Goal: Find specific page/section: Find specific page/section

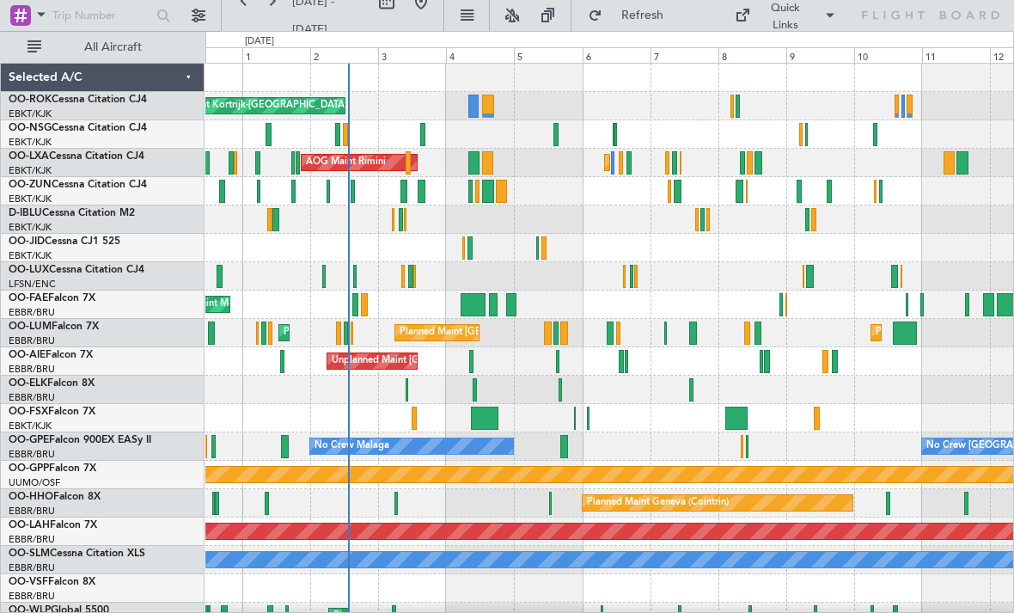
click at [408, 166] on div at bounding box center [408, 162] width 5 height 23
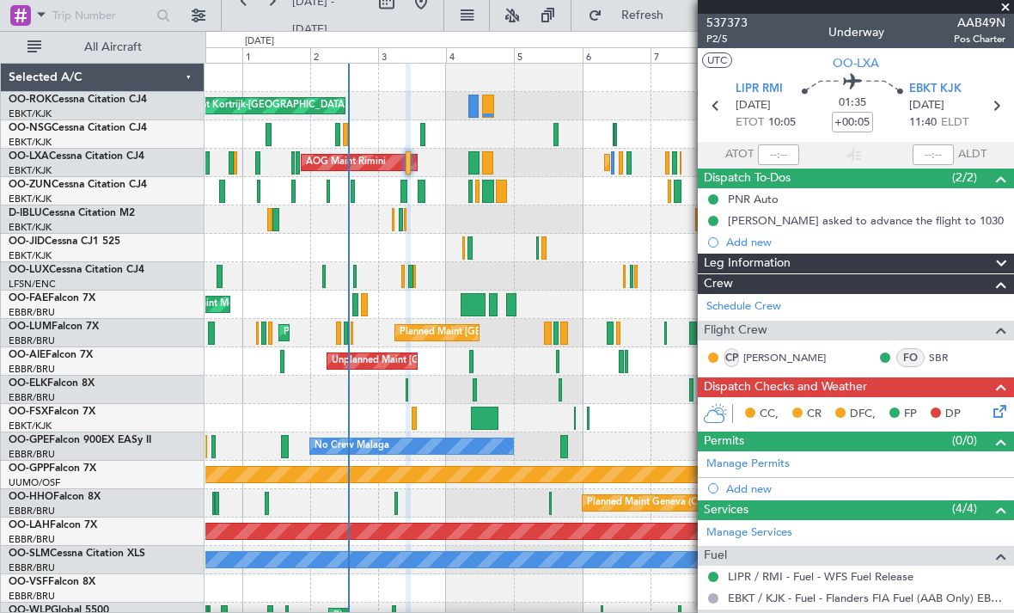
click at [1004, 12] on span at bounding box center [1005, 7] width 17 height 15
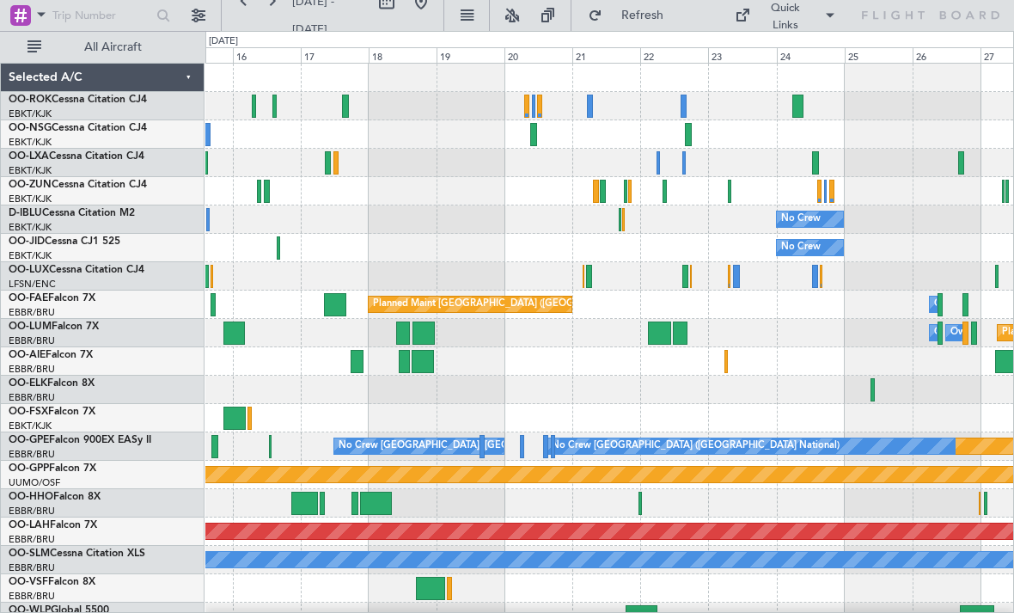
click at [533, 143] on div at bounding box center [533, 134] width 7 height 23
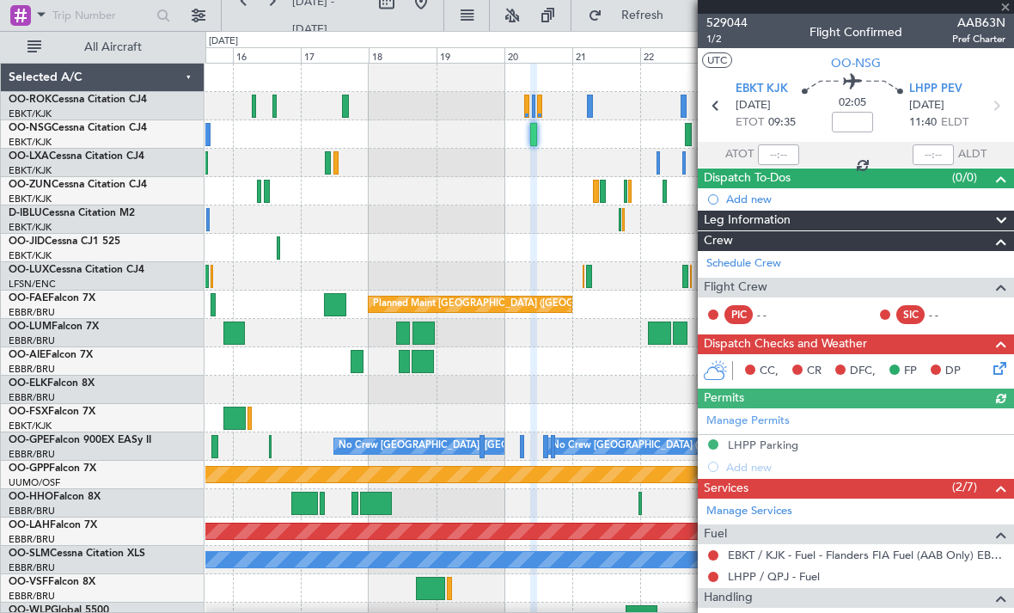
click at [1005, 11] on div at bounding box center [856, 7] width 316 height 14
click at [1005, 8] on span at bounding box center [1005, 7] width 17 height 15
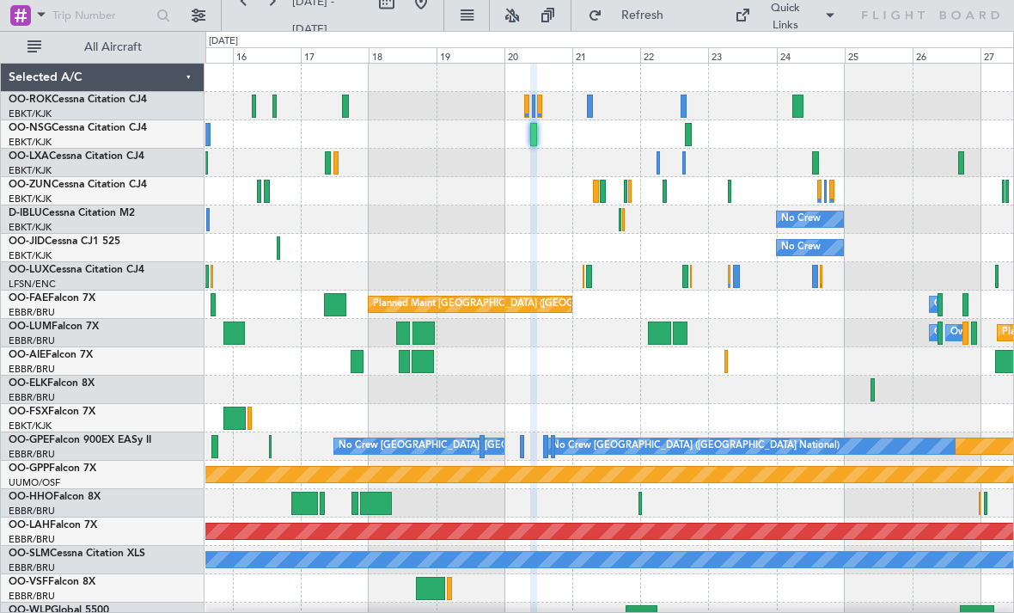
type input "0"
click at [818, 164] on div at bounding box center [815, 162] width 6 height 23
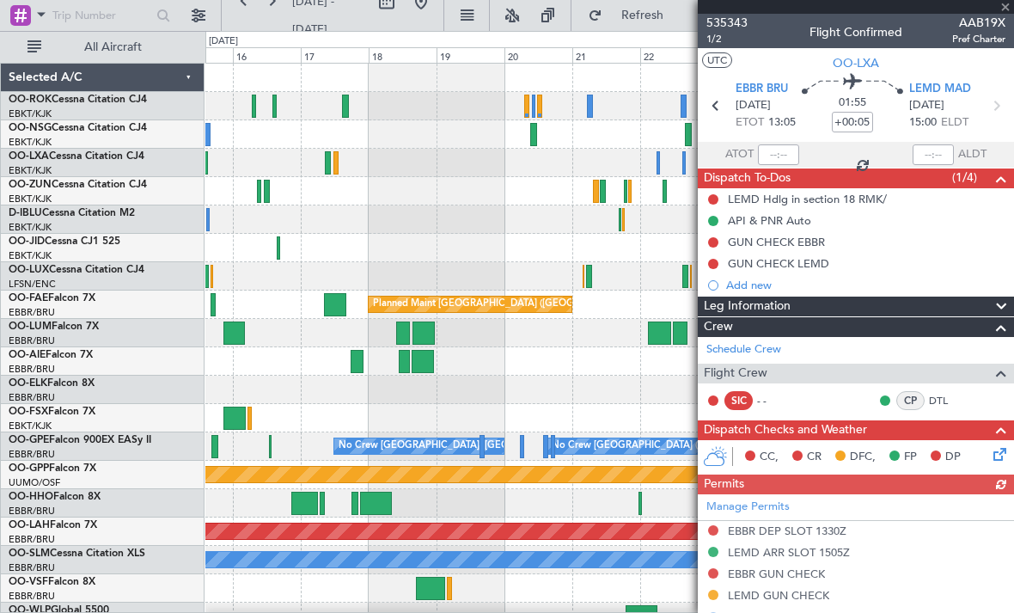
click at [1006, 15] on div "535343 1/2 Flight Confirmed AAB19X Pref Charter" at bounding box center [856, 31] width 316 height 34
click at [1007, 10] on div at bounding box center [856, 7] width 316 height 14
click at [1002, 10] on div at bounding box center [856, 7] width 316 height 14
click at [1005, 11] on span at bounding box center [1005, 7] width 17 height 15
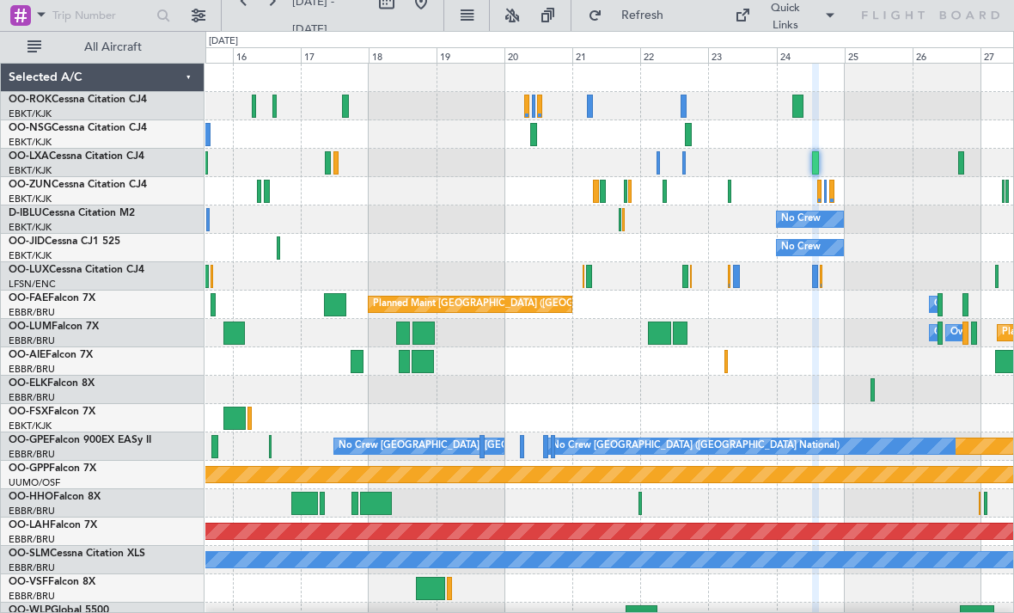
type input "0"
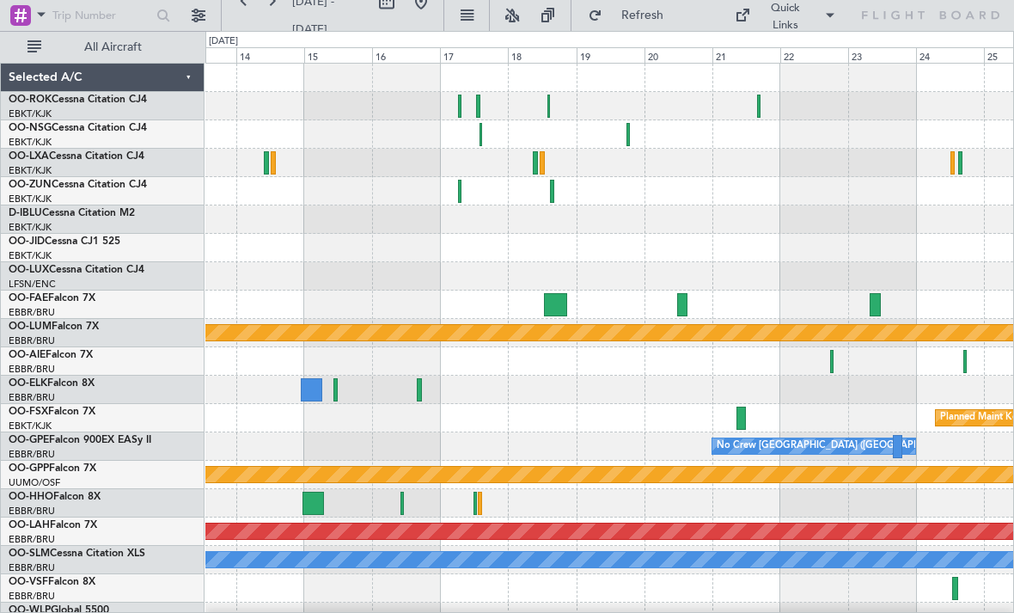
click at [762, 108] on div at bounding box center [609, 106] width 808 height 28
click at [763, 107] on div at bounding box center [609, 106] width 808 height 28
click at [757, 108] on div at bounding box center [609, 106] width 808 height 28
click at [759, 110] on div at bounding box center [758, 106] width 3 height 23
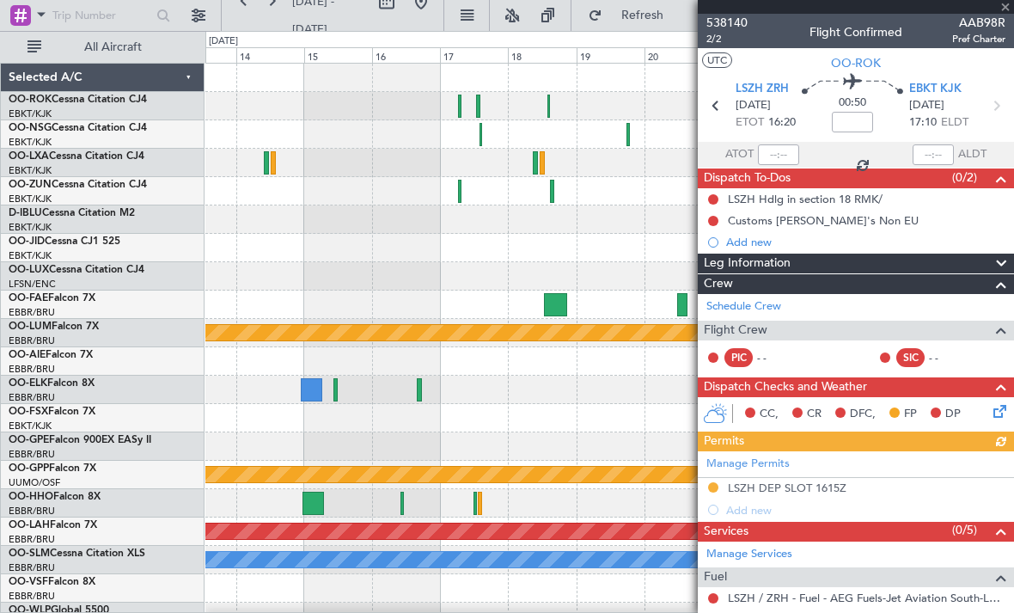
click at [1005, 11] on div at bounding box center [856, 7] width 316 height 14
click at [1008, 9] on div at bounding box center [856, 7] width 316 height 14
click at [1005, 10] on span at bounding box center [1005, 7] width 17 height 15
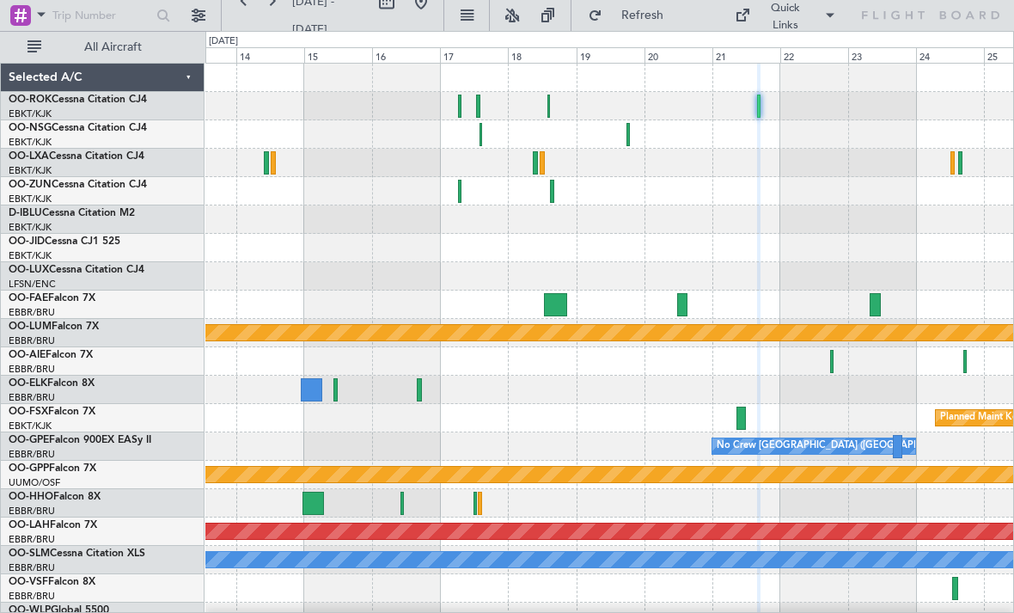
type input "0"
click at [480, 140] on div at bounding box center [481, 134] width 3 height 23
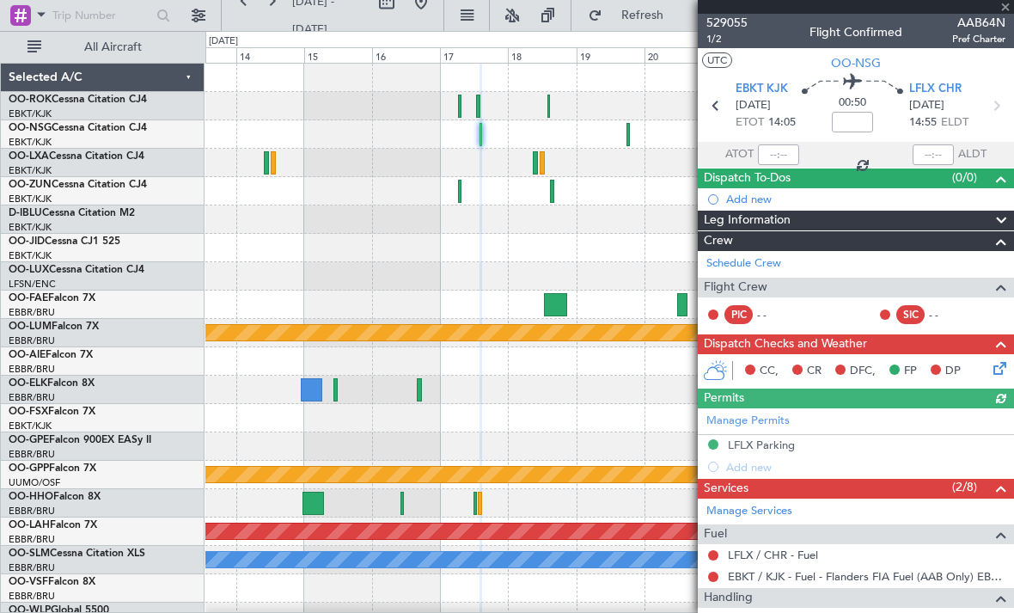
click at [1006, 17] on div "529055 1/2 Flight Confirmed AAB64N Pref Charter" at bounding box center [856, 31] width 316 height 34
click at [1006, 11] on span at bounding box center [1005, 7] width 17 height 15
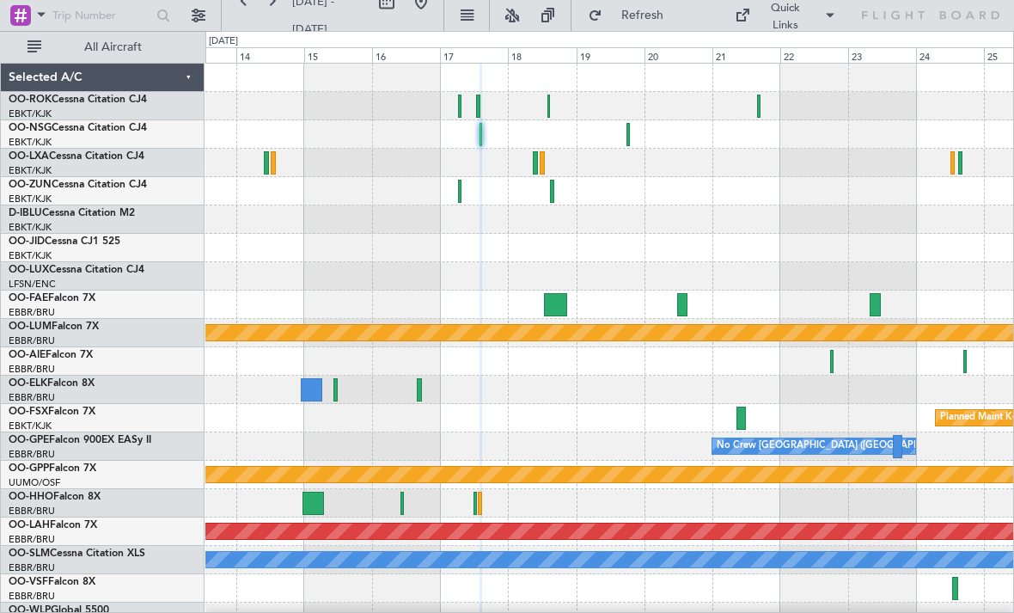
type input "0"
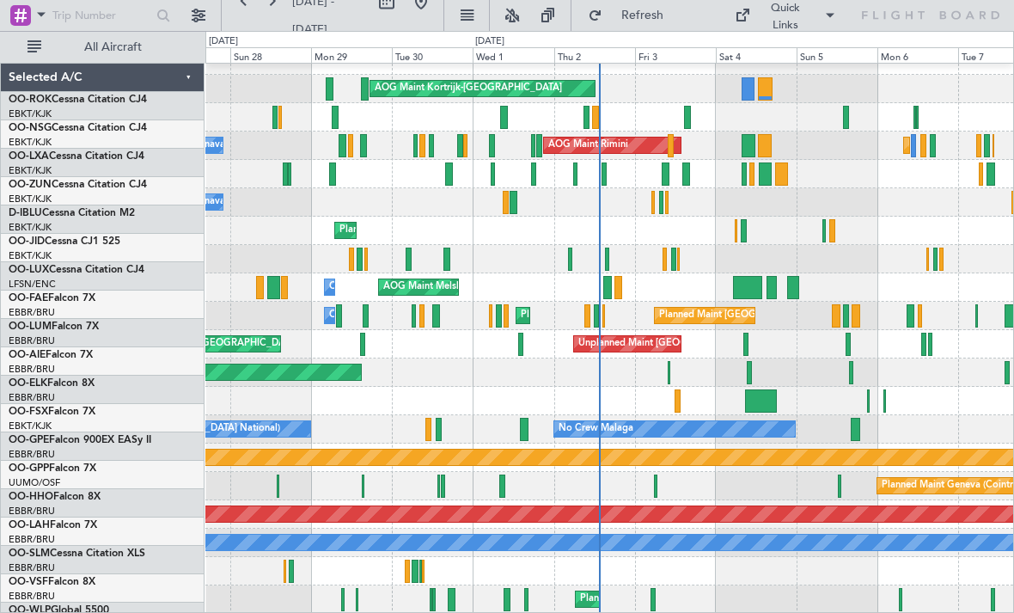
scroll to position [17, 0]
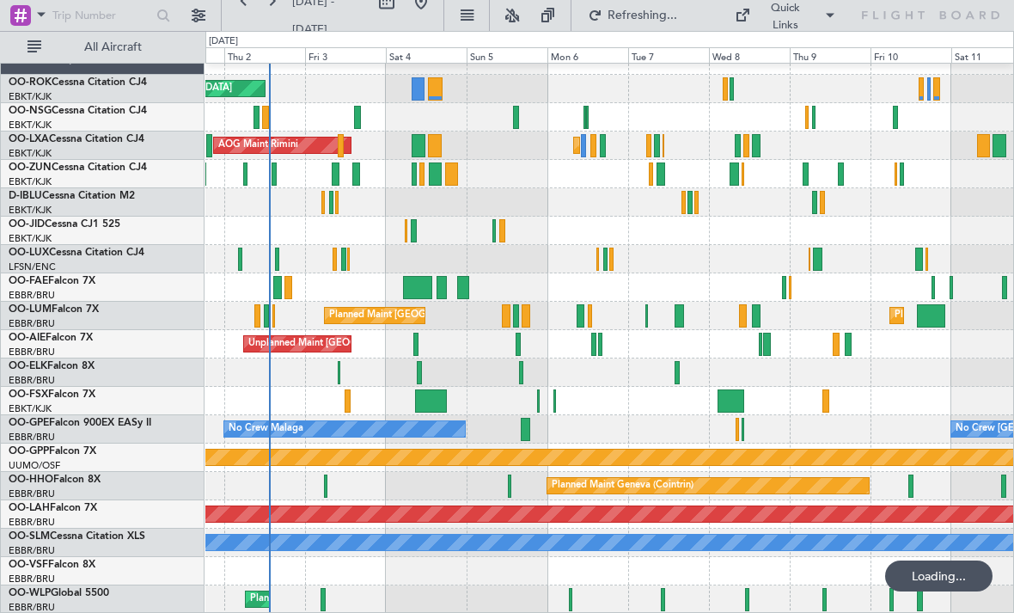
click at [572, 593] on div at bounding box center [570, 599] width 3 height 23
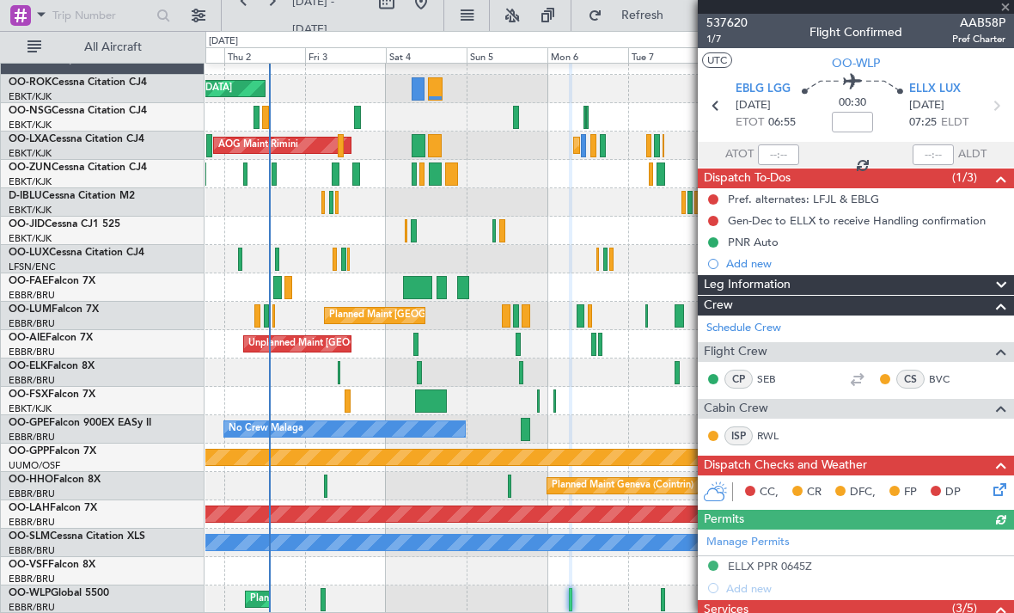
click at [1005, 15] on span "AAB58P" at bounding box center [979, 23] width 53 height 18
click at [1008, 8] on div at bounding box center [856, 7] width 316 height 14
click at [1007, 5] on span at bounding box center [1005, 7] width 17 height 15
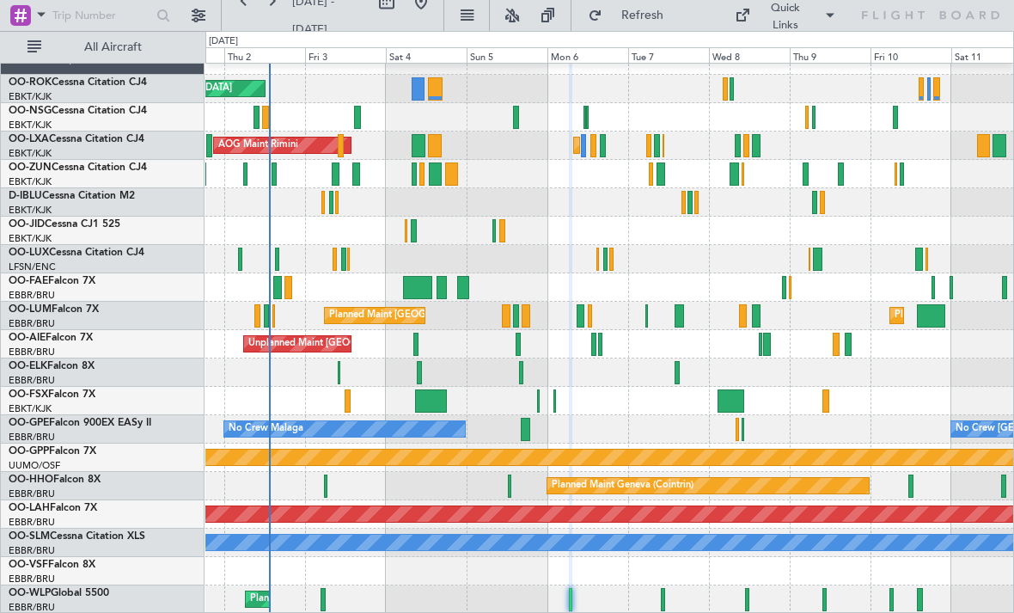
type input "0"
click at [667, 604] on div "Planned Maint Milan (Linate)" at bounding box center [609, 599] width 808 height 28
click at [665, 599] on div at bounding box center [663, 599] width 4 height 23
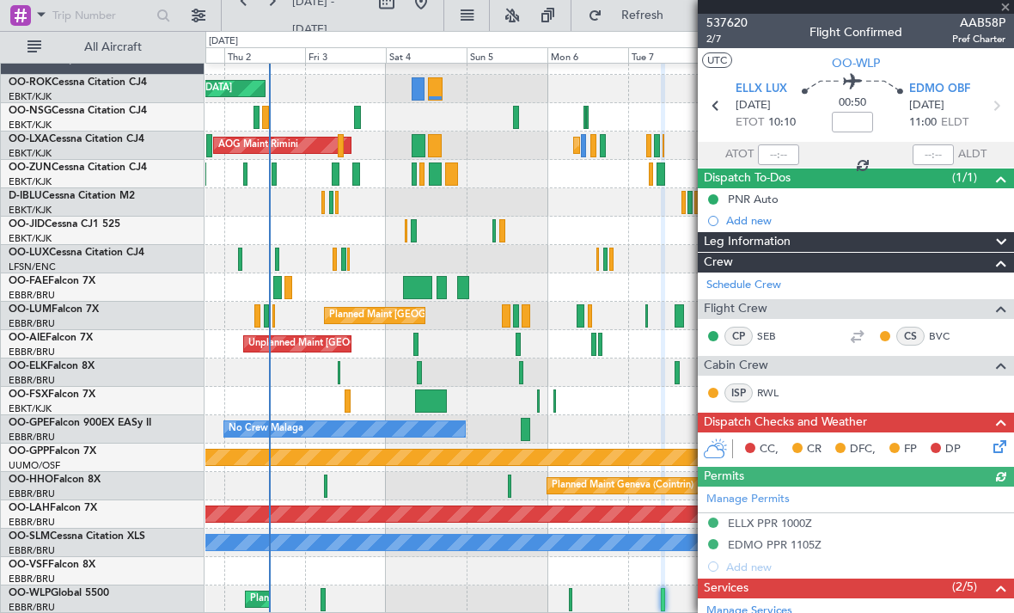
click at [1001, 9] on div at bounding box center [856, 7] width 316 height 14
click at [1004, 6] on span at bounding box center [1005, 7] width 17 height 15
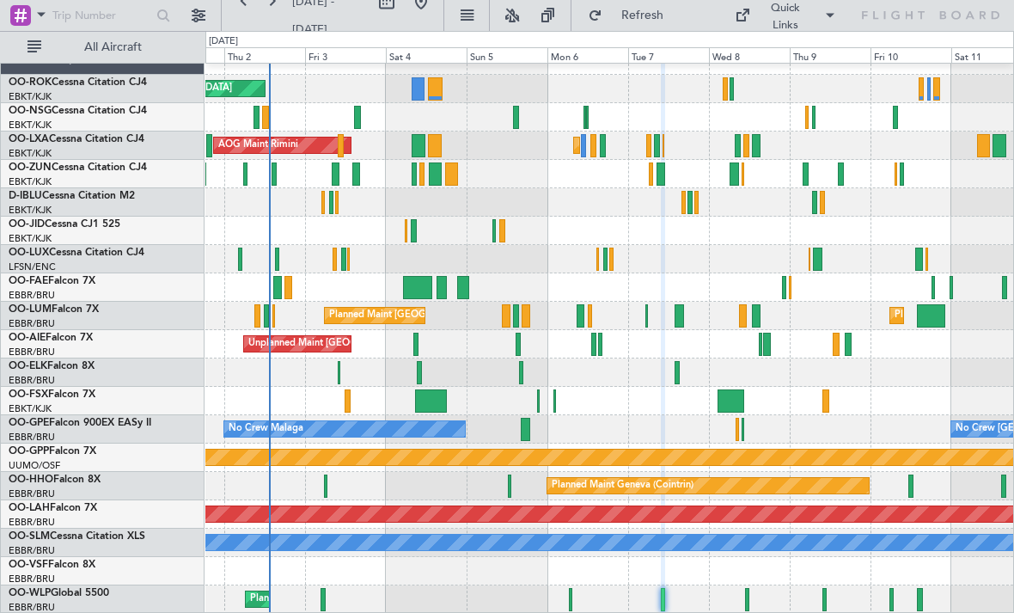
type input "0"
click at [749, 599] on div at bounding box center [747, 599] width 4 height 23
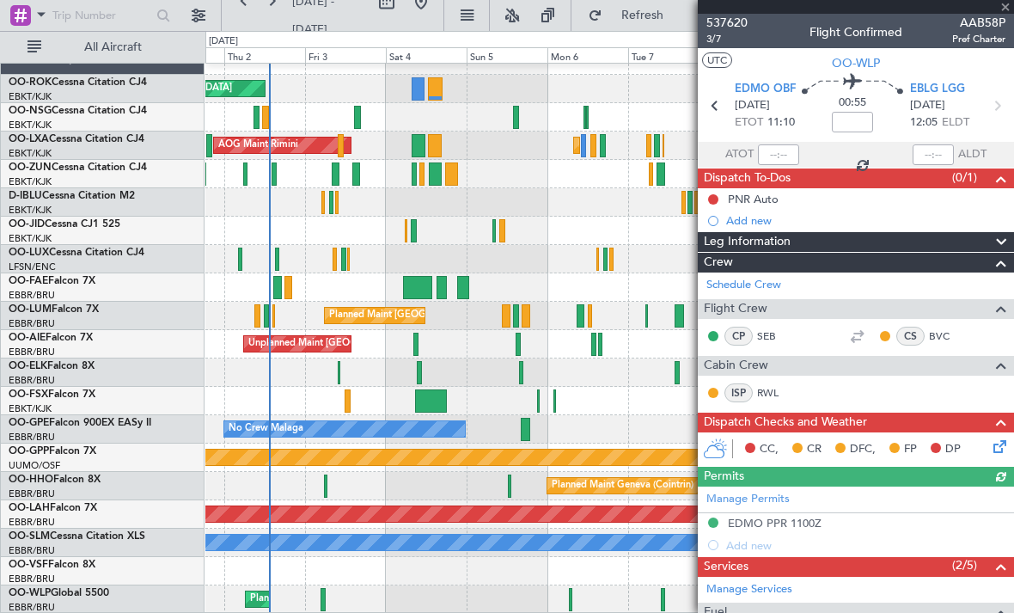
click at [1008, 5] on div at bounding box center [856, 7] width 316 height 14
click at [1003, 9] on span at bounding box center [1005, 7] width 17 height 15
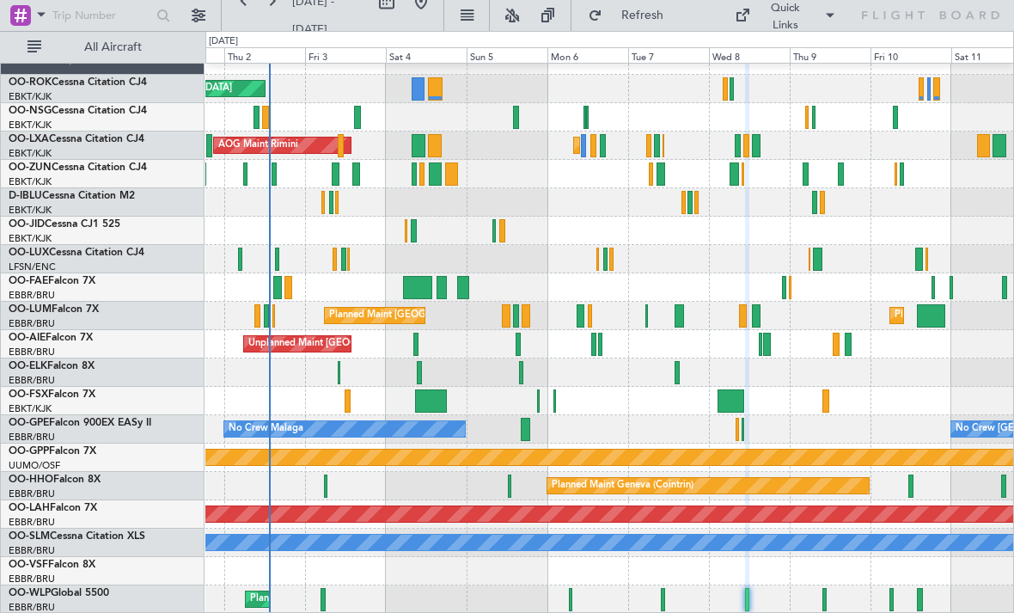
type input "0"
click at [826, 603] on div at bounding box center [825, 599] width 4 height 23
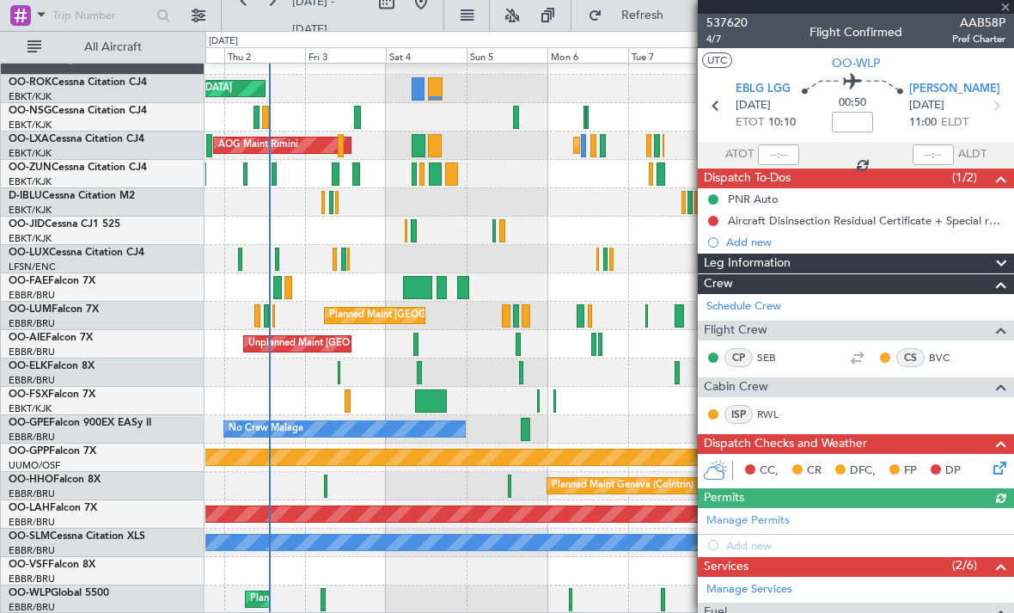
click at [1007, 7] on div at bounding box center [856, 7] width 316 height 14
click at [1005, 7] on span at bounding box center [1005, 7] width 17 height 15
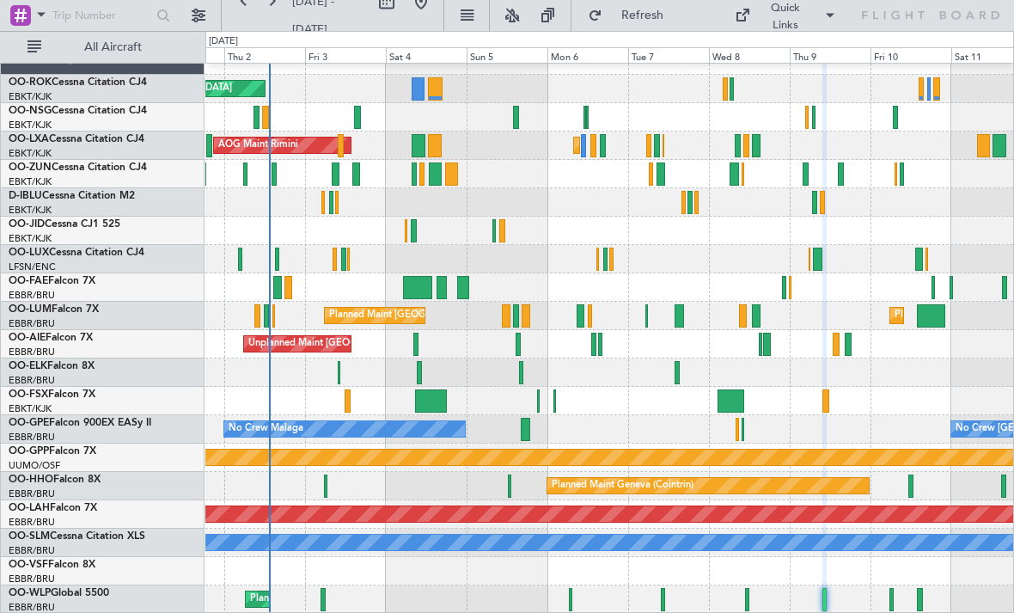
type input "0"
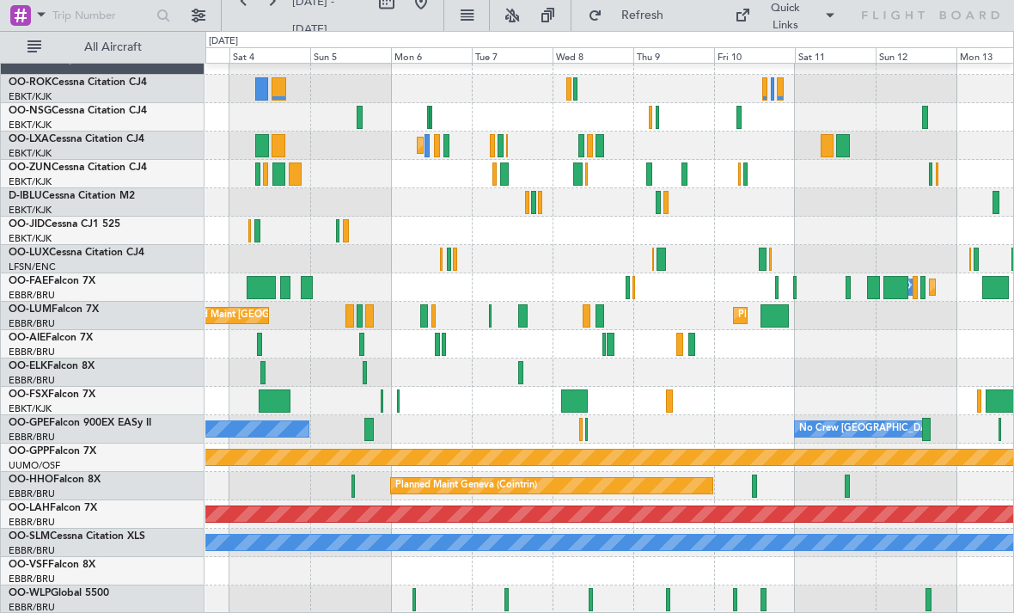
click at [736, 599] on div at bounding box center [735, 599] width 4 height 23
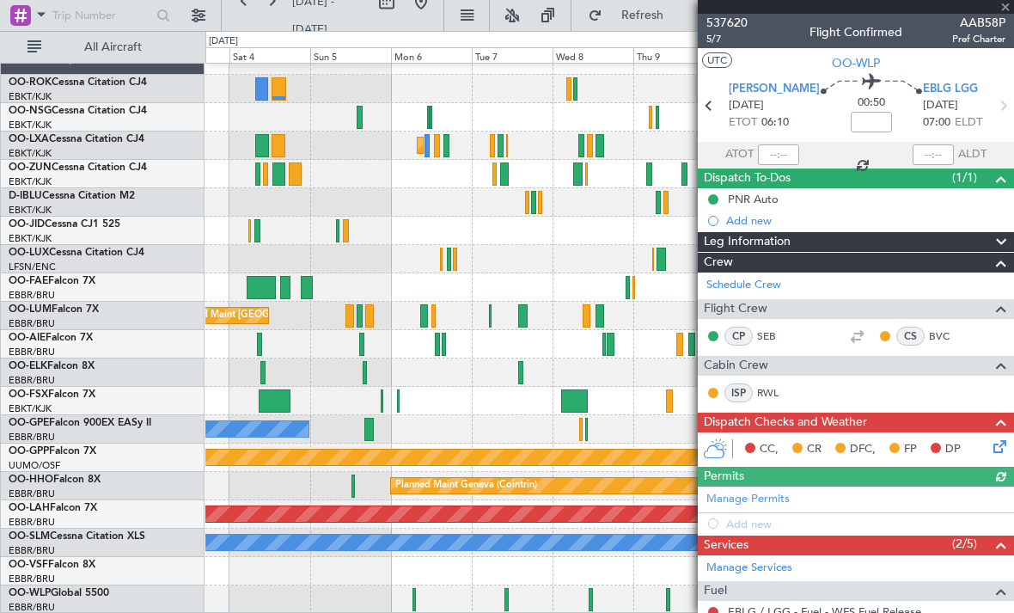
click at [1006, 7] on div at bounding box center [856, 7] width 316 height 14
click at [1005, 4] on span at bounding box center [1005, 7] width 17 height 15
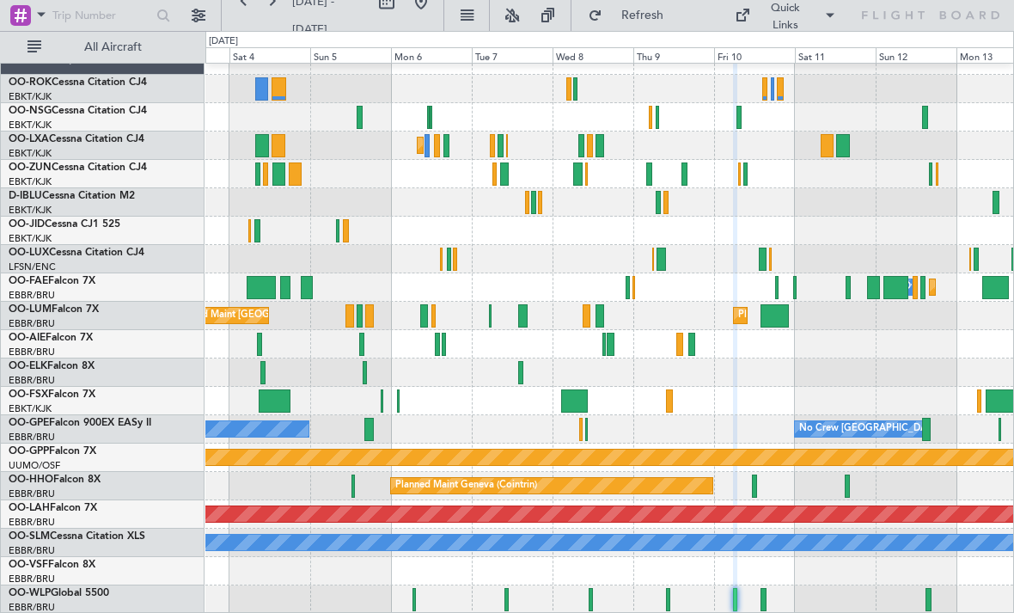
type input "0"
click at [766, 603] on div at bounding box center [764, 599] width 6 height 23
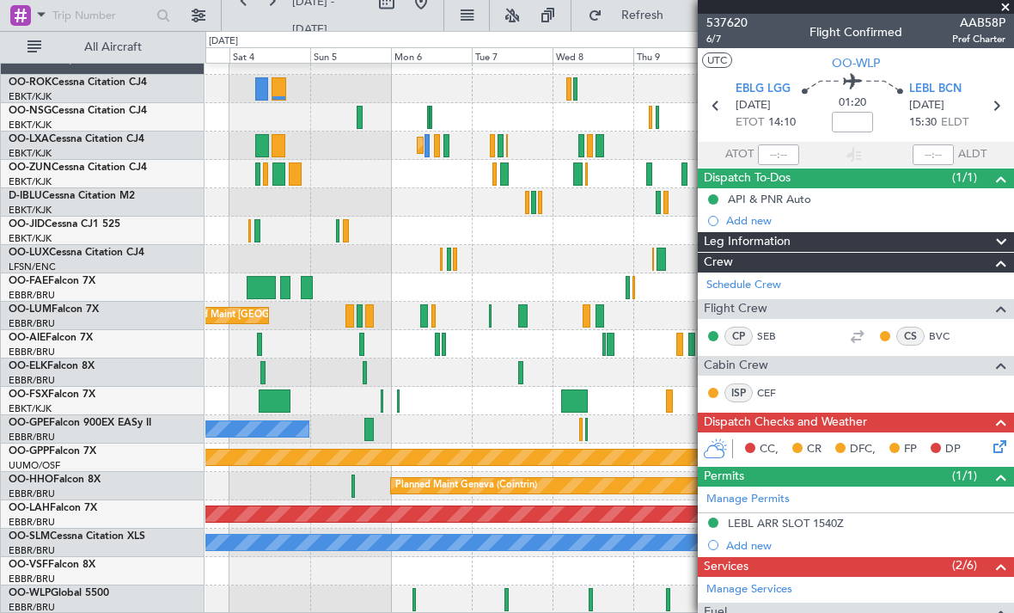
click at [1003, 11] on span at bounding box center [1005, 7] width 17 height 15
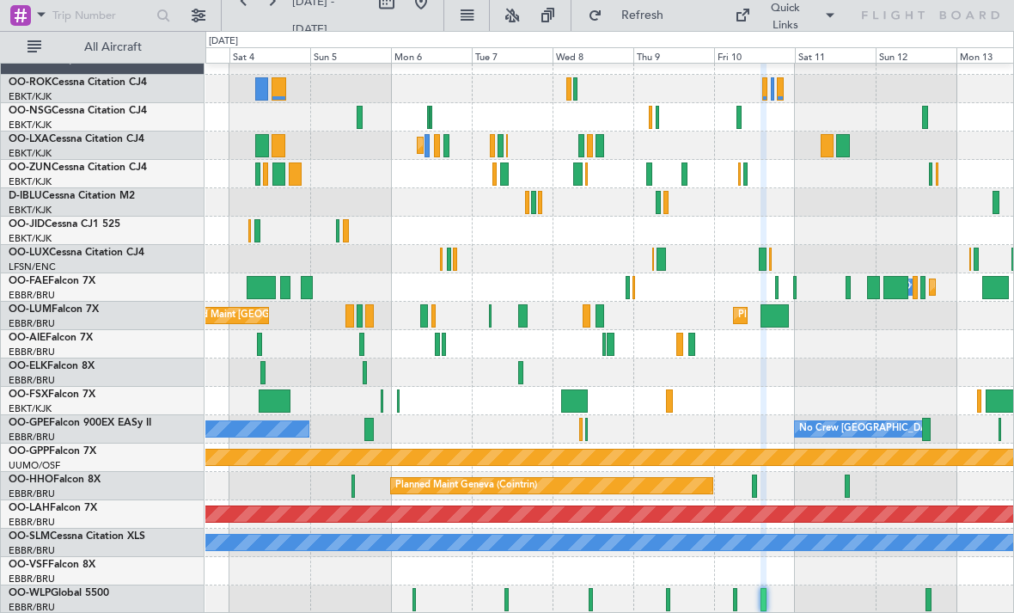
type input "0"
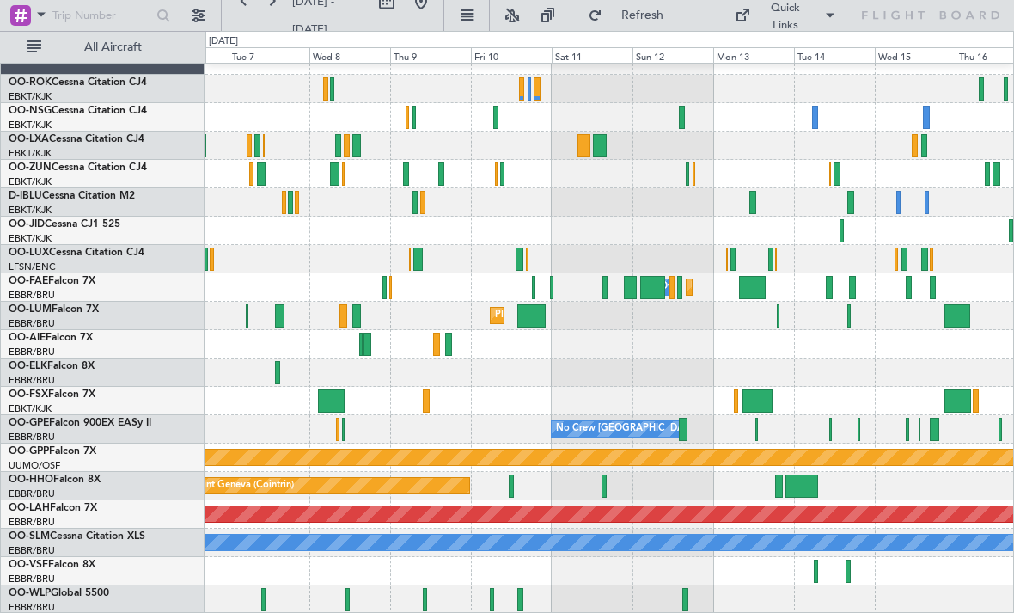
click at [842, 170] on div at bounding box center [609, 174] width 808 height 28
click at [839, 175] on div at bounding box center [837, 173] width 7 height 23
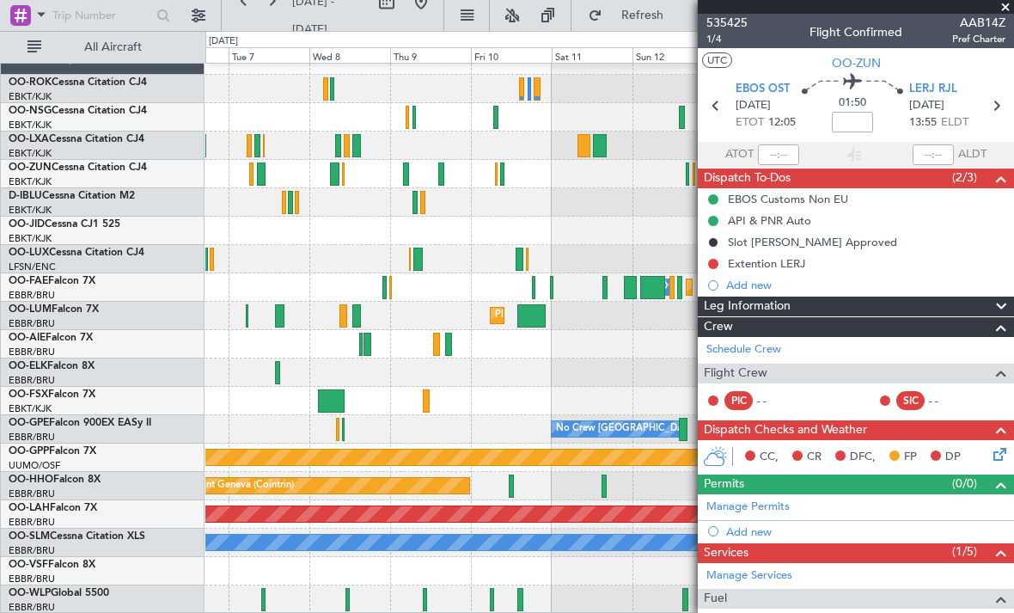
click at [1008, 6] on span at bounding box center [1005, 7] width 17 height 15
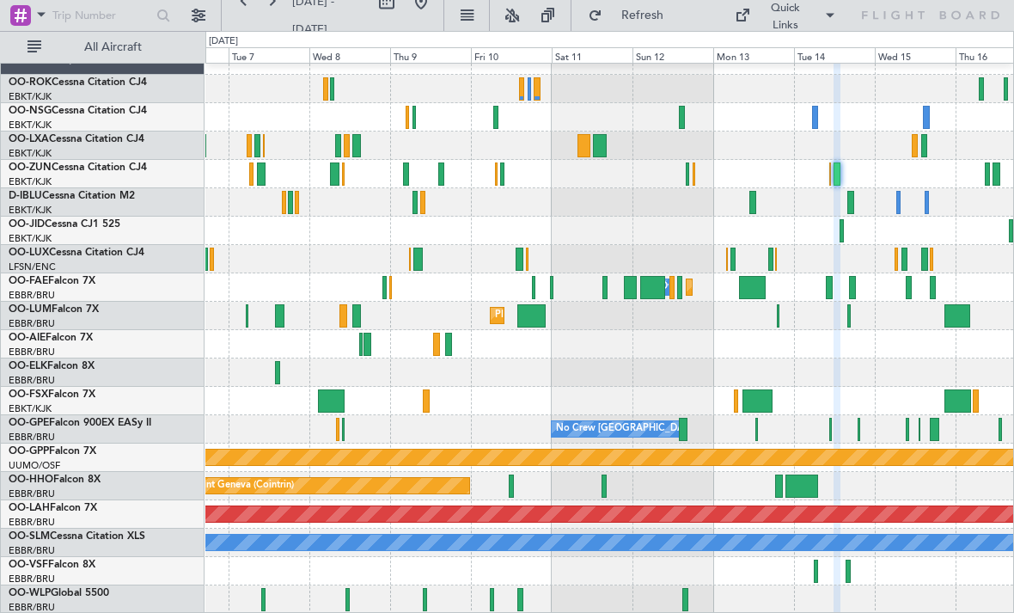
type input "0"
click at [751, 205] on div at bounding box center [753, 202] width 7 height 23
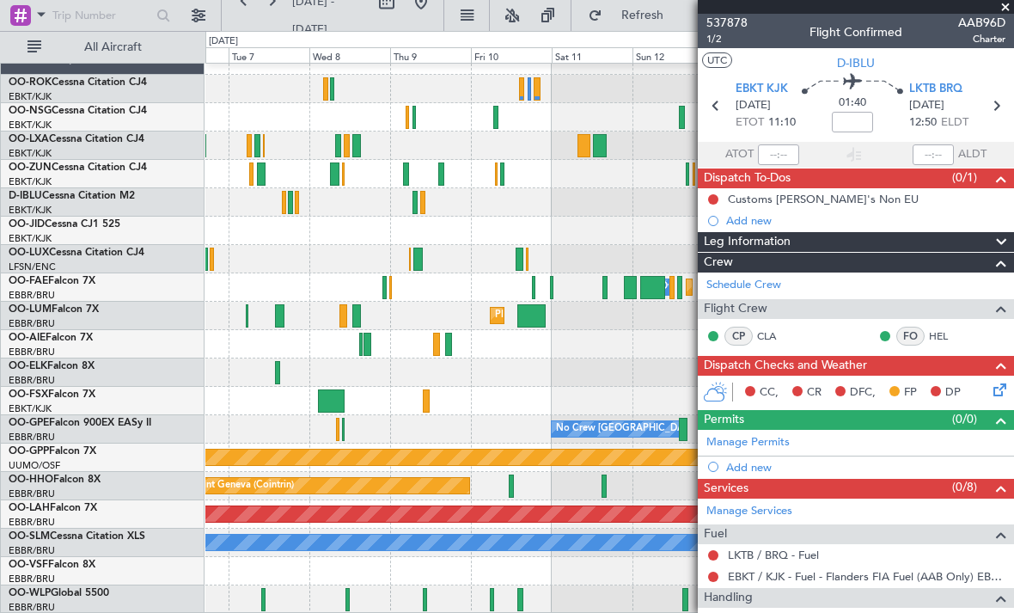
click at [1007, 8] on span at bounding box center [1005, 7] width 17 height 15
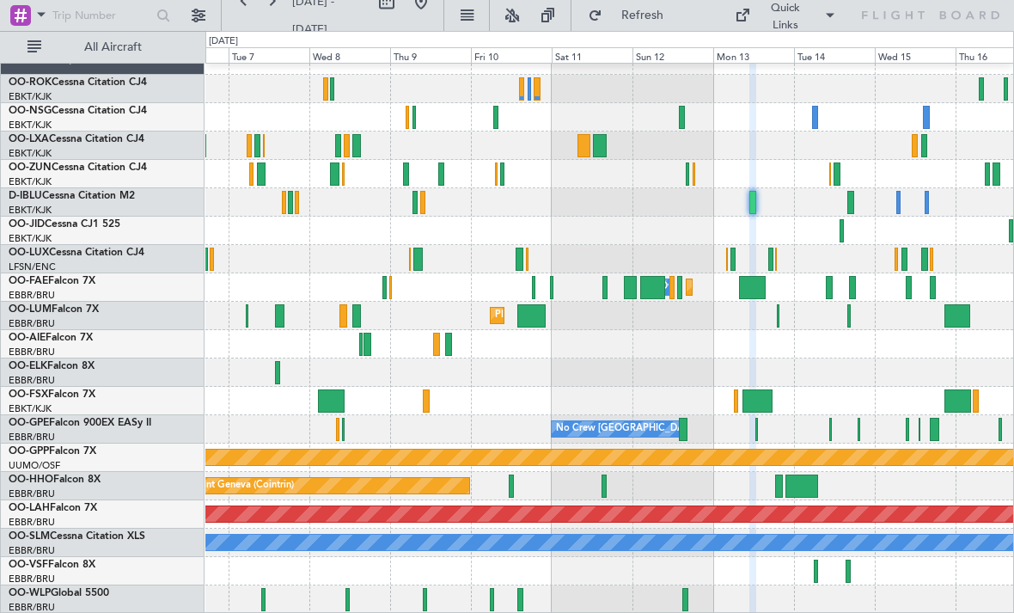
type input "0"
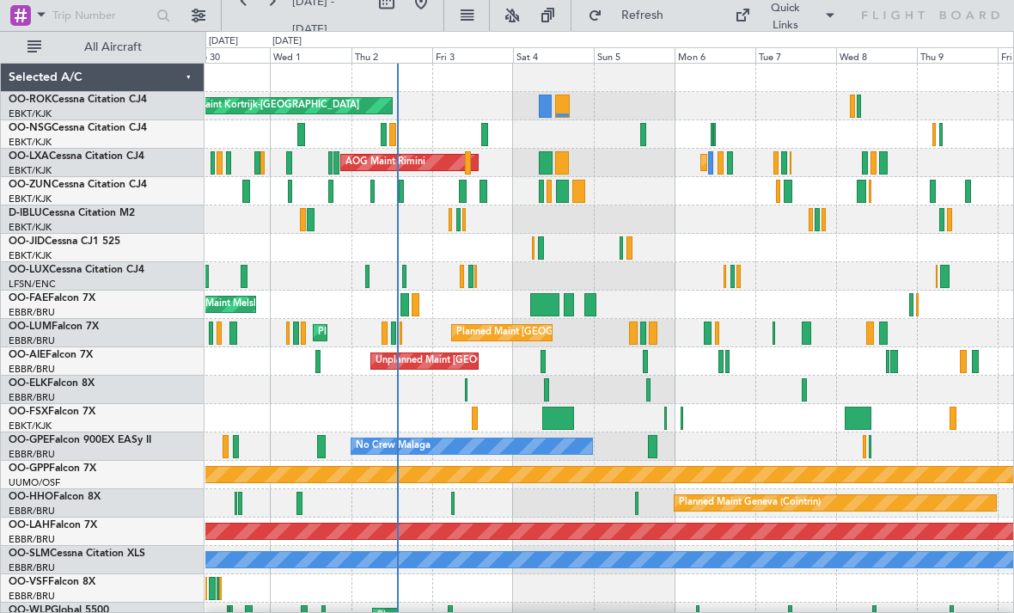
click at [670, 19] on span "Refresh" at bounding box center [642, 15] width 72 height 12
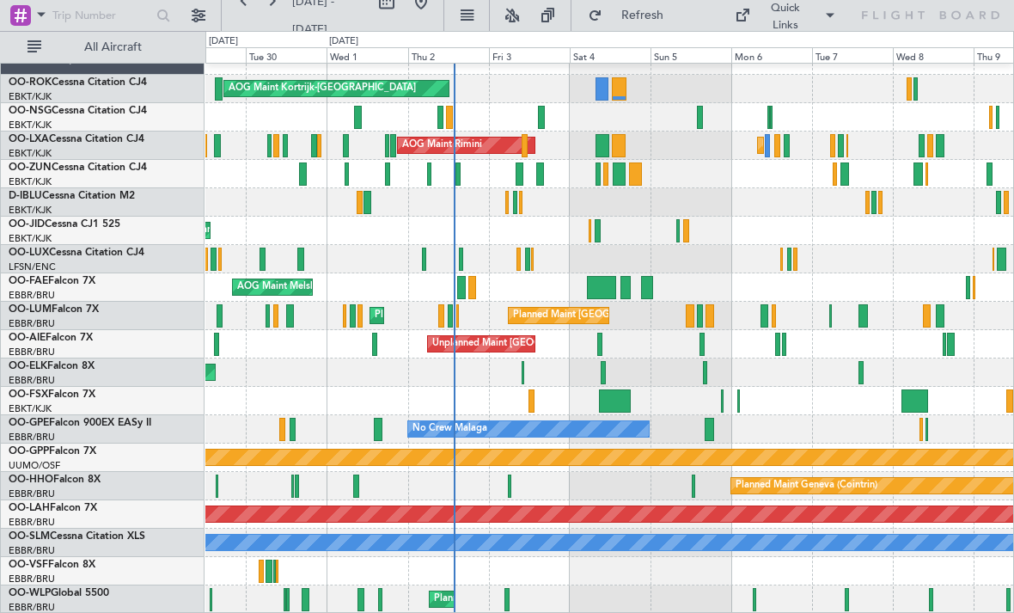
click at [516, 486] on div "Planned Maint Geneva (Cointrin)" at bounding box center [609, 486] width 808 height 28
click at [511, 487] on div at bounding box center [509, 486] width 3 height 23
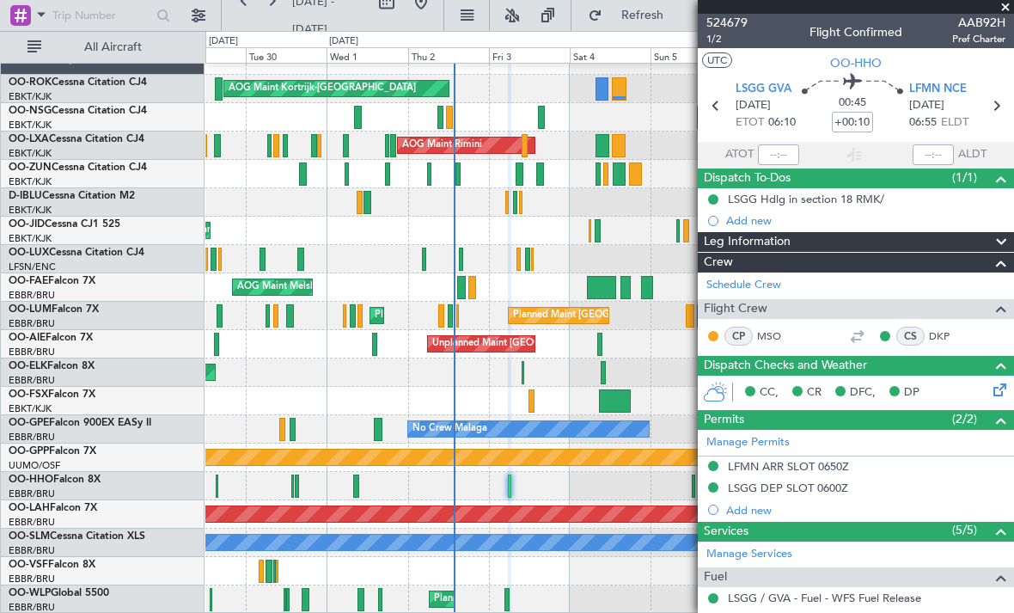
click at [1011, 9] on span at bounding box center [1005, 7] width 17 height 15
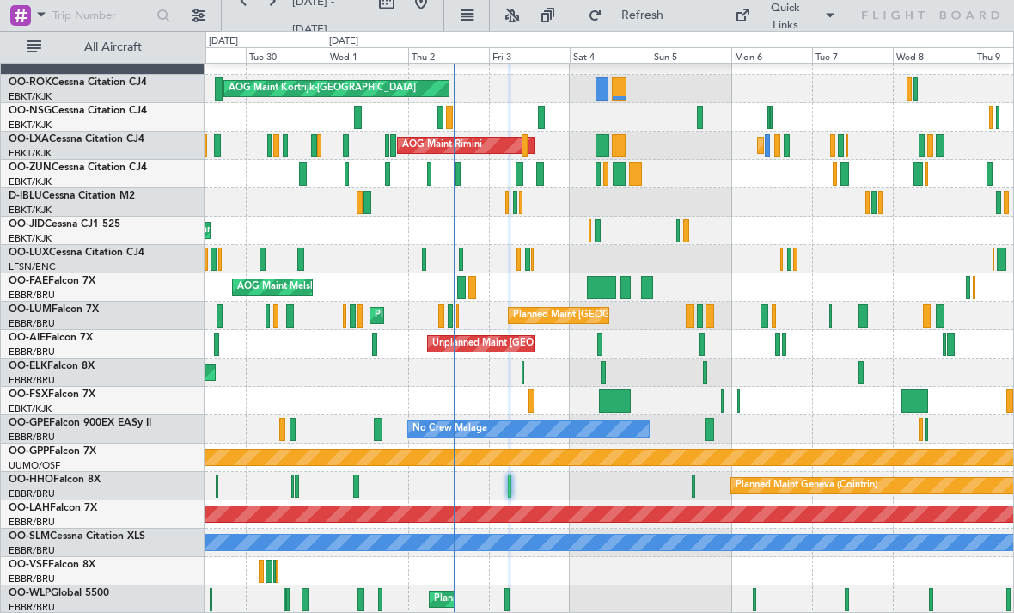
type input "0"
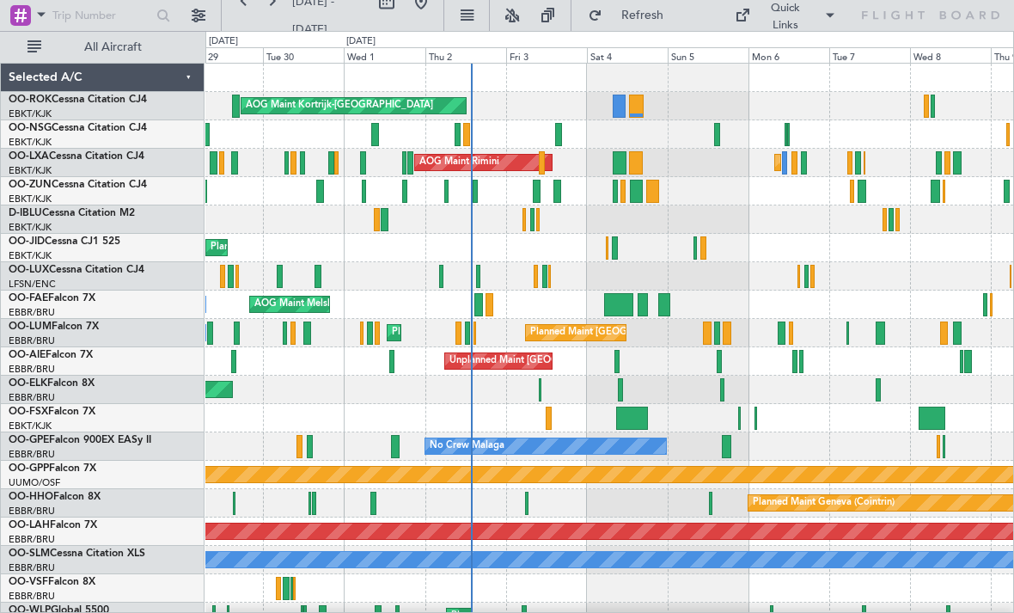
click at [541, 164] on div at bounding box center [542, 162] width 6 height 23
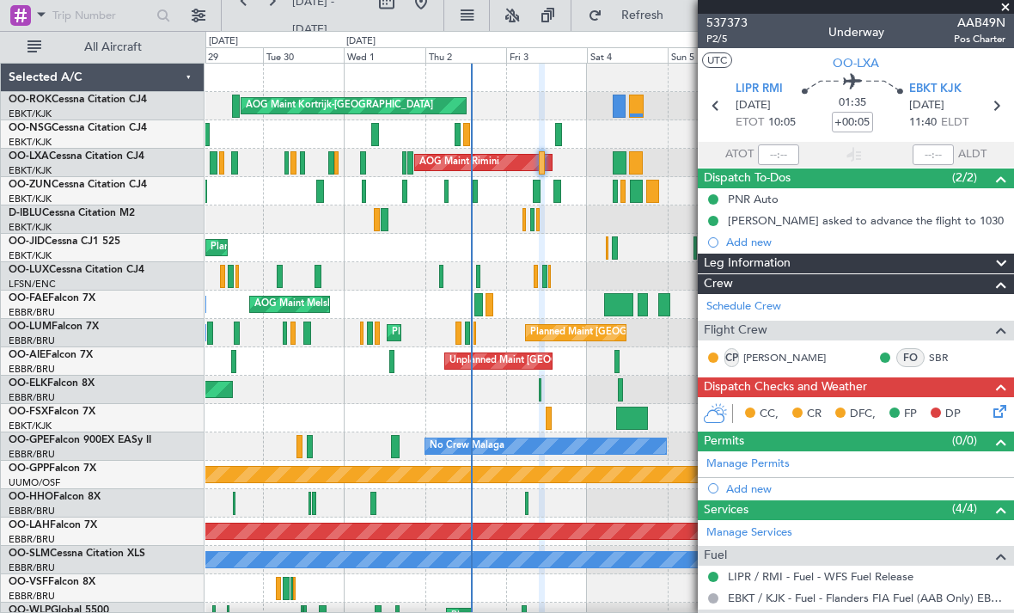
click at [1007, 8] on span at bounding box center [1005, 7] width 17 height 15
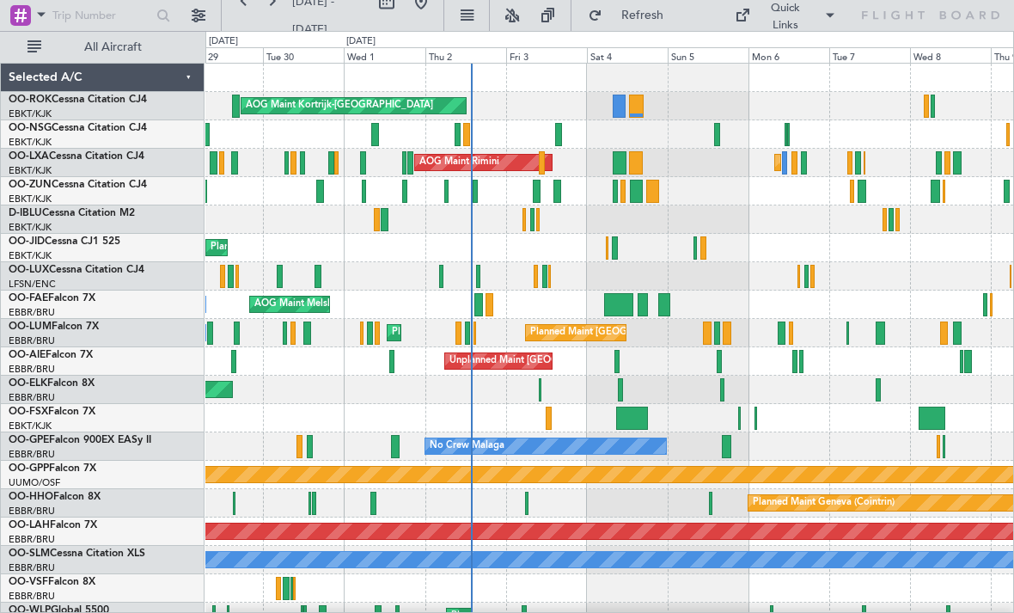
click at [554, 130] on div at bounding box center [609, 134] width 808 height 28
click at [605, 168] on div "Planned Maint Kortrijk-[GEOGRAPHIC_DATA] AOG Maint [GEOGRAPHIC_DATA] A/C Unavai…" at bounding box center [609, 163] width 808 height 28
click at [558, 137] on div at bounding box center [558, 134] width 7 height 23
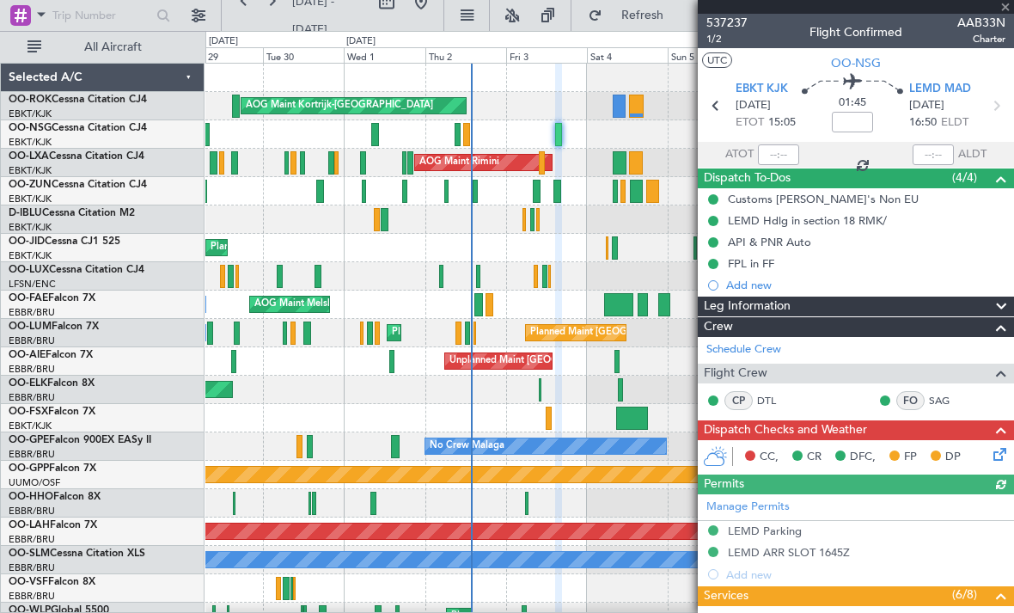
click at [1012, 9] on div at bounding box center [856, 7] width 316 height 14
click at [1002, 13] on span at bounding box center [1005, 7] width 17 height 15
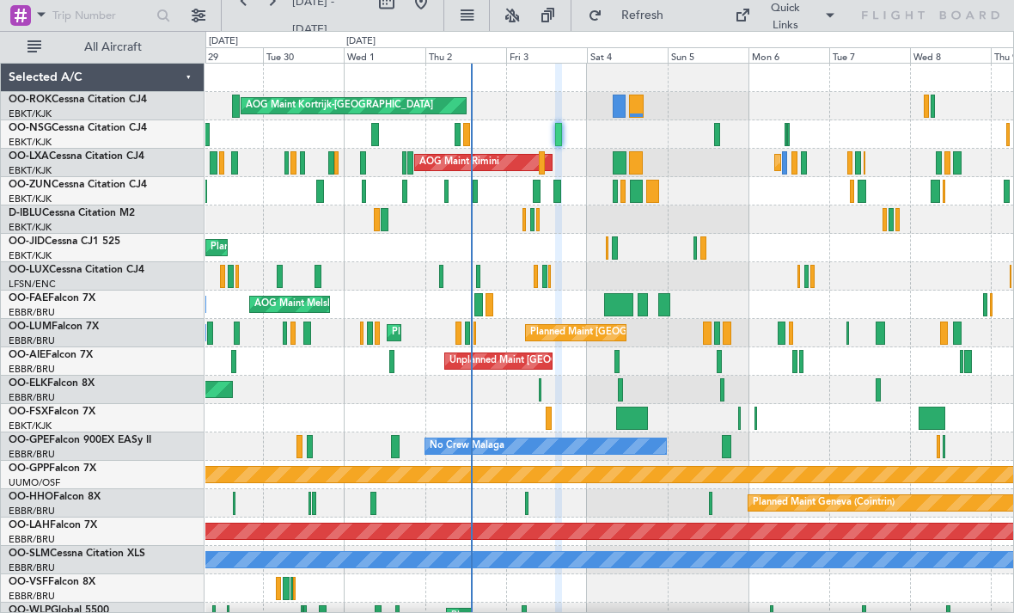
type input "0"
click at [826, 16] on span at bounding box center [830, 15] width 21 height 21
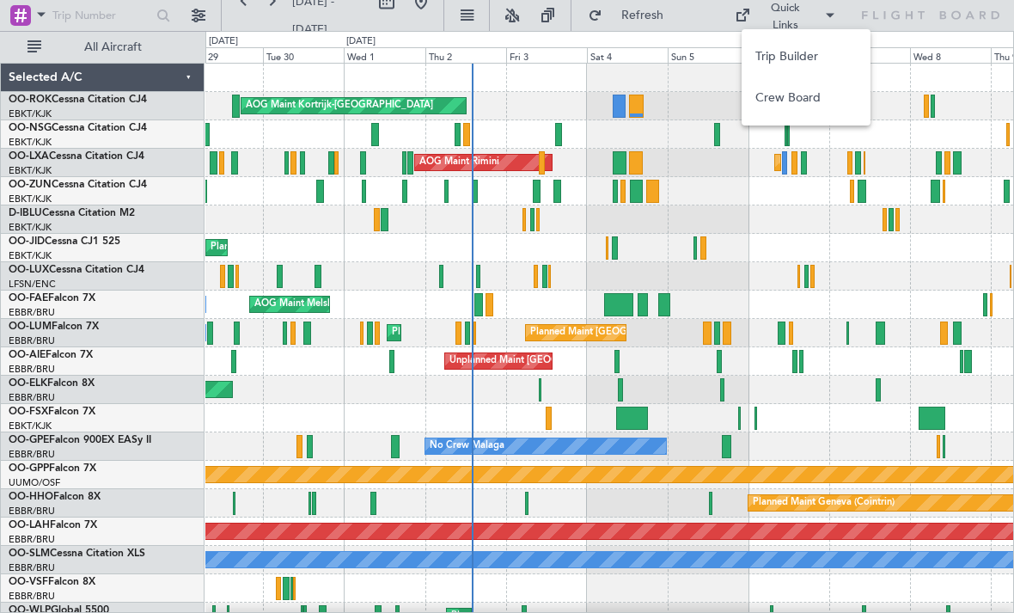
click at [818, 104] on button "Crew Board" at bounding box center [806, 97] width 129 height 41
